Goal: Find specific page/section: Find specific page/section

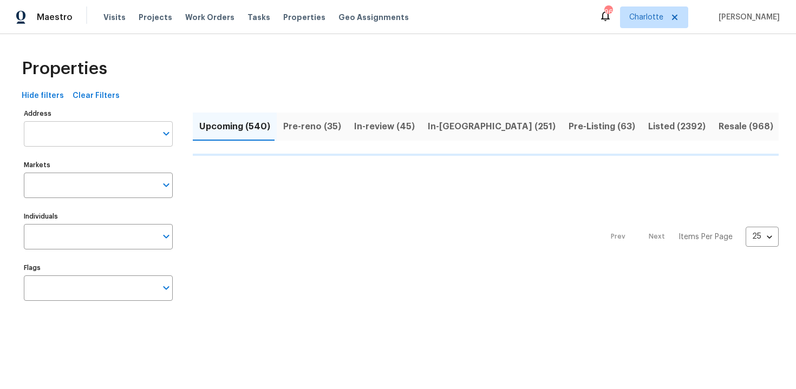
click at [83, 138] on input "Address" at bounding box center [90, 133] width 133 height 25
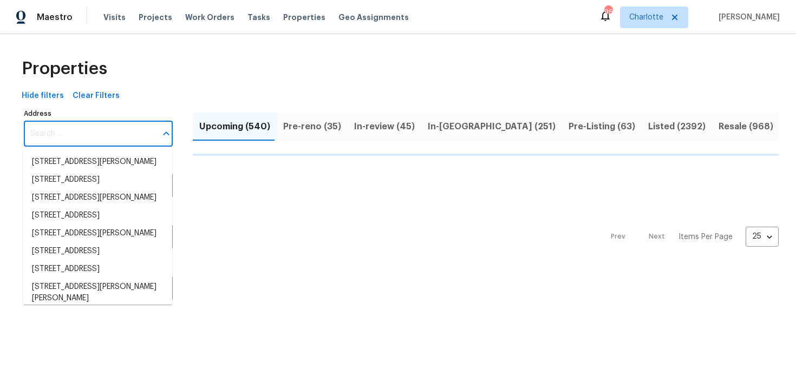
paste input "[STREET_ADDRESS]"
type input "[STREET_ADDRESS]"
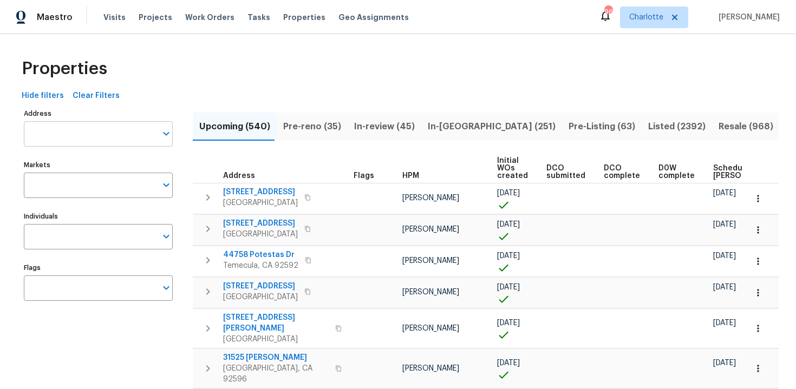
click at [83, 137] on input "Address" at bounding box center [90, 133] width 133 height 25
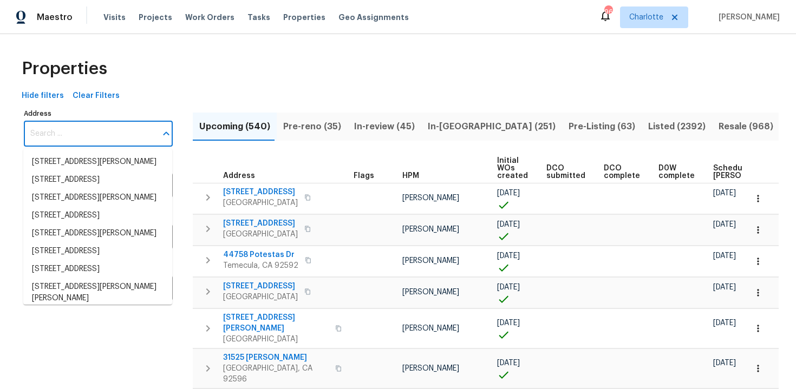
paste input "[STREET_ADDRESS]"
type input "[STREET_ADDRESS]"
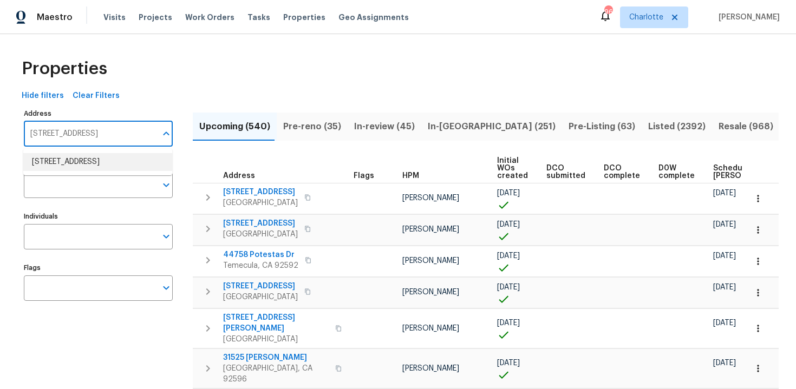
click at [86, 156] on li "4226 E Emma St Tampa FL 33610" at bounding box center [97, 162] width 149 height 18
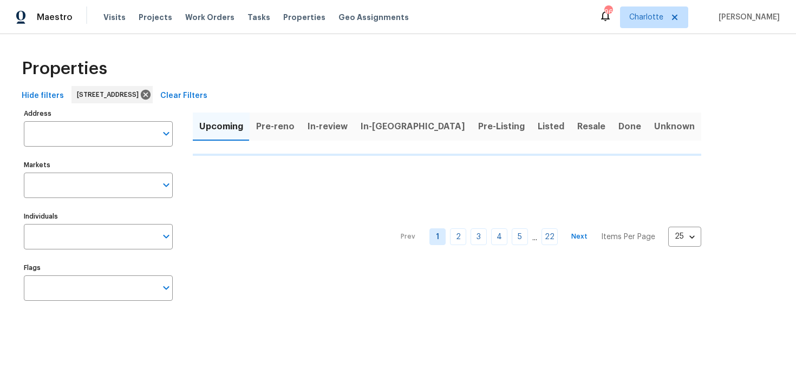
type input "4226 E Emma St Tampa FL 33610"
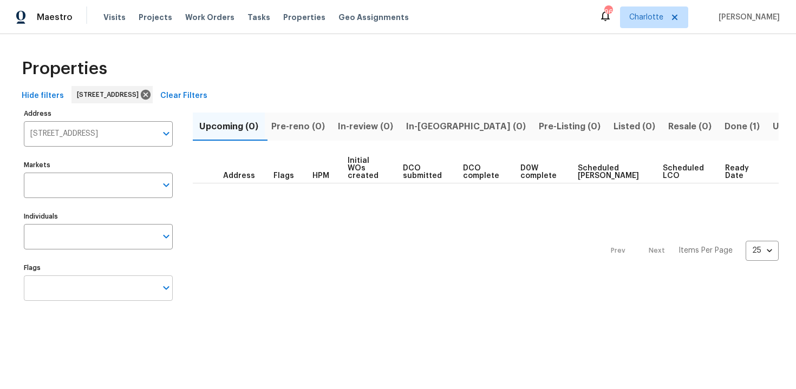
click at [95, 284] on input "Flags" at bounding box center [90, 288] width 133 height 25
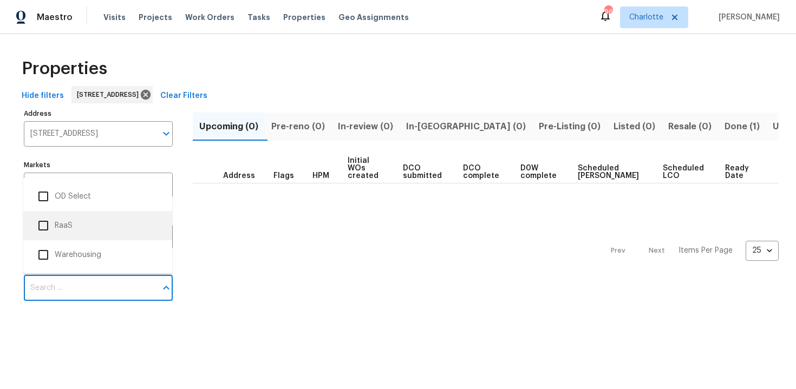
click at [88, 230] on li "RaaS" at bounding box center [98, 225] width 132 height 23
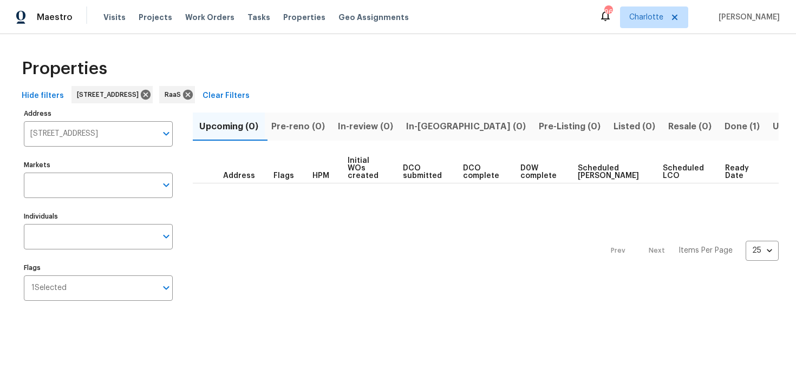
click at [725, 127] on span "Done (1)" at bounding box center [742, 126] width 35 height 15
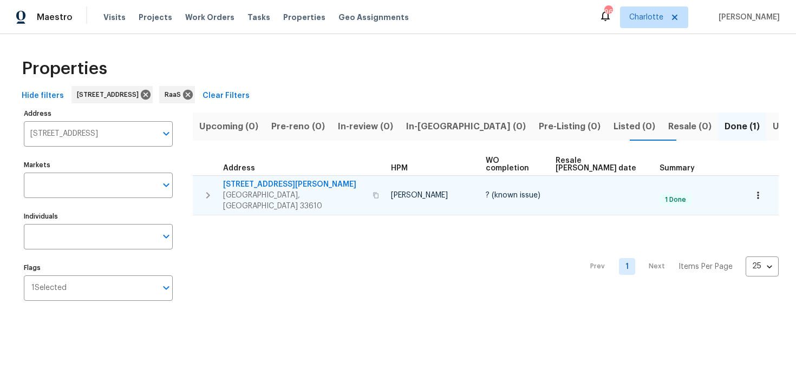
click at [311, 179] on div "4226 E Emma St Tampa, FL 33610" at bounding box center [302, 195] width 159 height 32
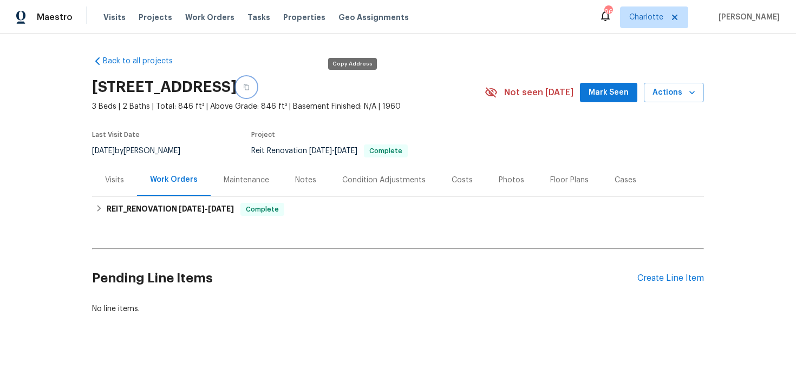
click at [256, 86] on button "button" at bounding box center [246, 86] width 19 height 19
